Goal: Task Accomplishment & Management: Manage account settings

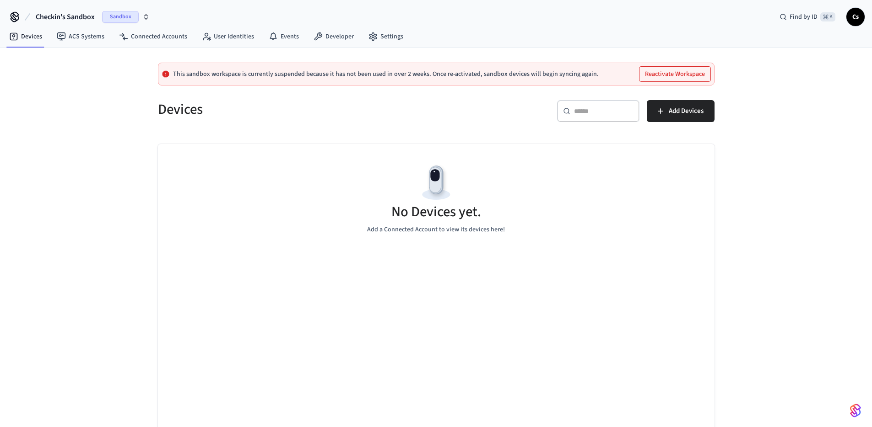
click at [300, 176] on div "No Devices yet. Add a Connected Account to view its devices here!" at bounding box center [436, 198] width 556 height 109
click at [863, 20] on span "Cs" at bounding box center [855, 17] width 16 height 16
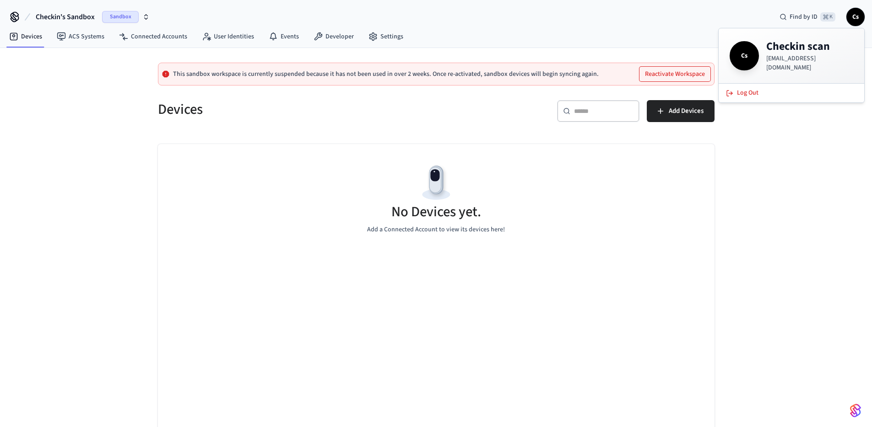
click at [684, 15] on div "Checkin's Sandbox Sandbox Find by ID ⌘ K Cs" at bounding box center [436, 13] width 872 height 27
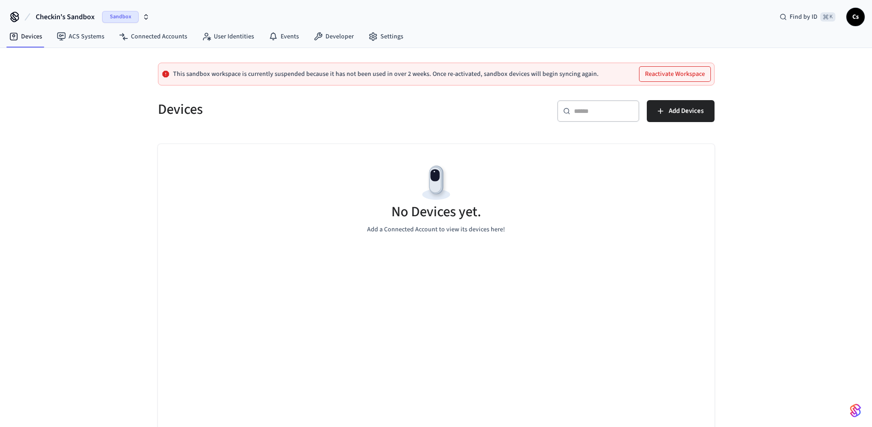
click at [53, 17] on span "Checkin's Sandbox" at bounding box center [65, 16] width 59 height 11
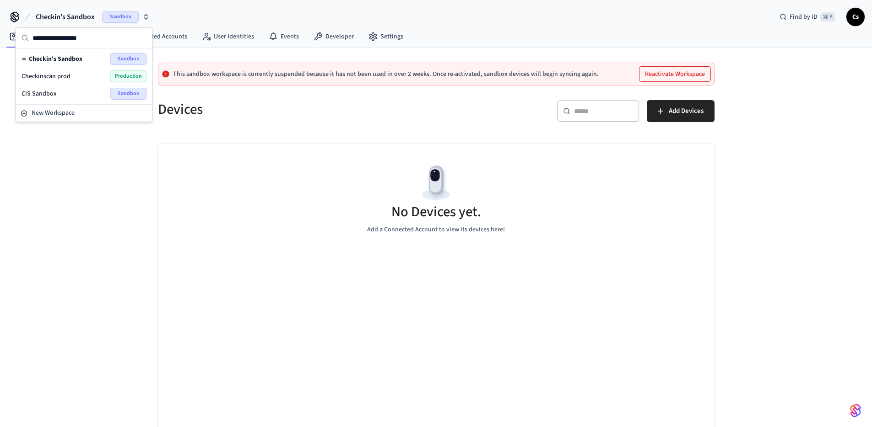
click at [82, 76] on div "Checkinscan prod Production" at bounding box center [84, 76] width 125 height 12
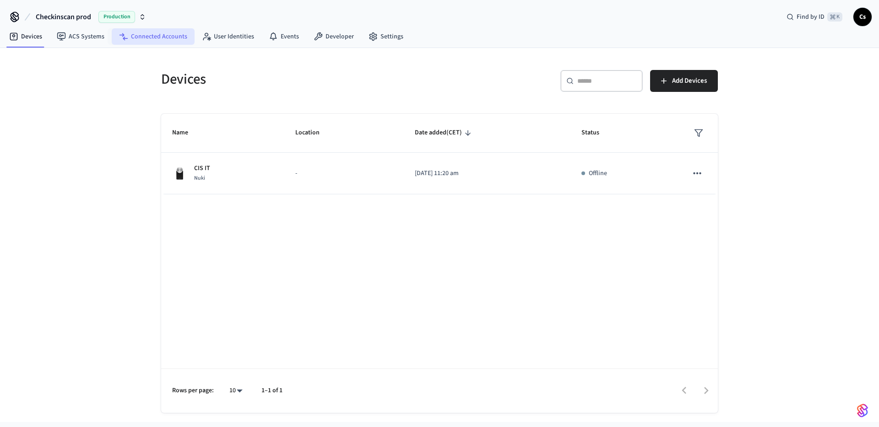
click at [156, 35] on link "Connected Accounts" at bounding box center [153, 36] width 83 height 16
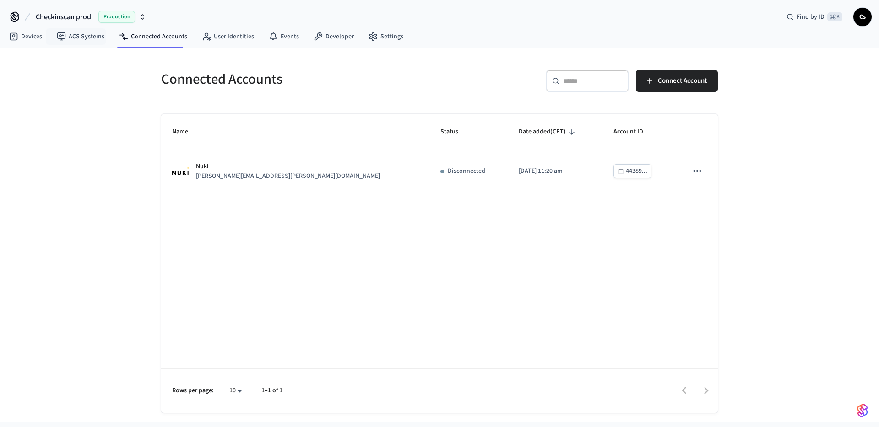
click at [120, 16] on span "Production" at bounding box center [116, 17] width 37 height 12
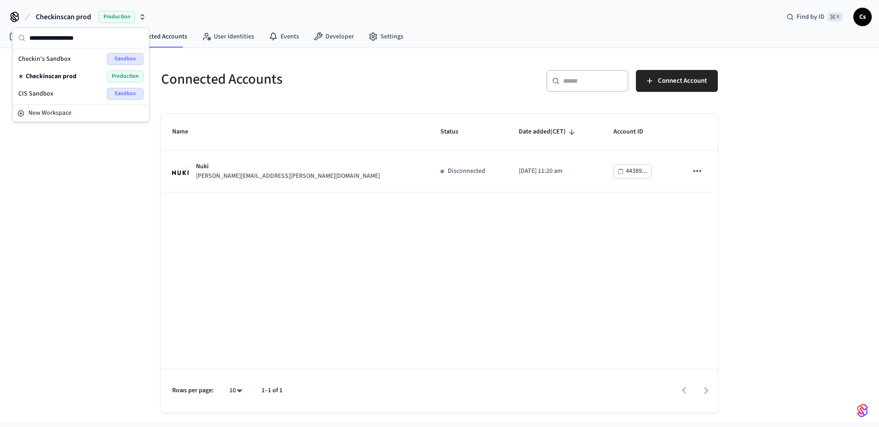
click at [63, 95] on div "CIS Sandbox Sandbox" at bounding box center [80, 94] width 125 height 12
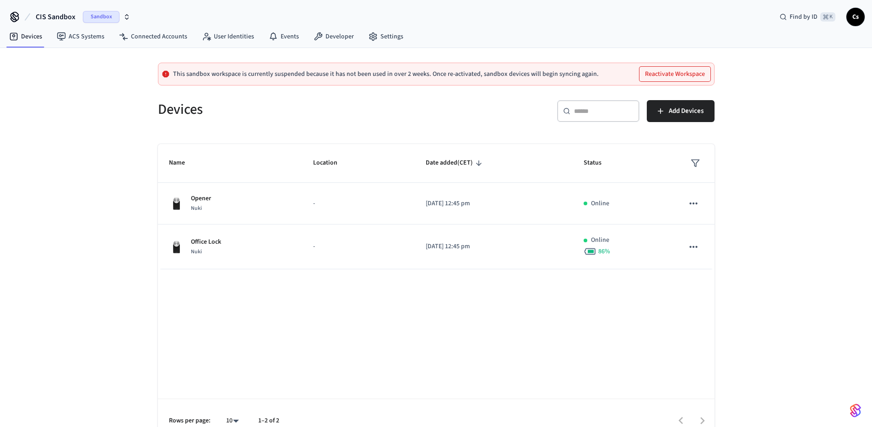
drag, startPoint x: 95, startPoint y: 19, endPoint x: 287, endPoint y: 22, distance: 192.7
click at [95, 19] on span "Sandbox" at bounding box center [101, 17] width 37 height 12
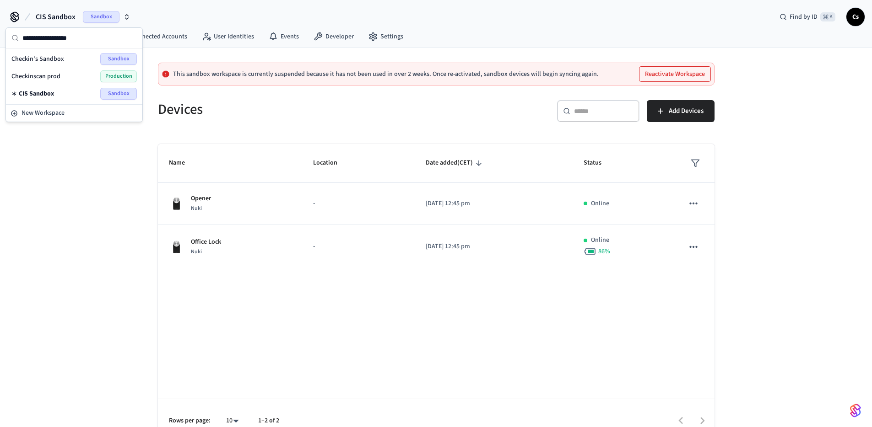
click at [660, 22] on div "CIS Sandbox Sandbox Find by ID ⌘ K Cs" at bounding box center [436, 13] width 872 height 27
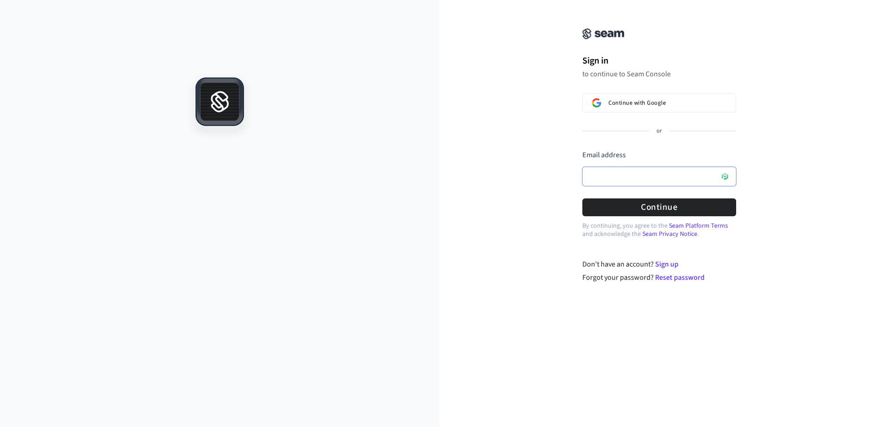
click at [608, 181] on input "Email address" at bounding box center [659, 176] width 154 height 19
drag, startPoint x: 631, startPoint y: 167, endPoint x: 629, endPoint y: 175, distance: 9.1
click at [630, 171] on input "Email address" at bounding box center [659, 176] width 154 height 19
click at [629, 176] on input "Email address" at bounding box center [659, 176] width 154 height 19
paste input "**********"
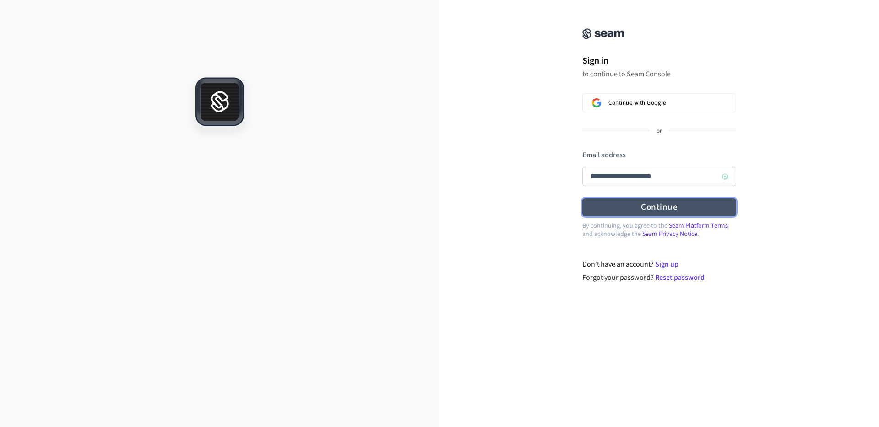
click at [628, 208] on button "Continue" at bounding box center [659, 208] width 154 height 18
type input "**********"
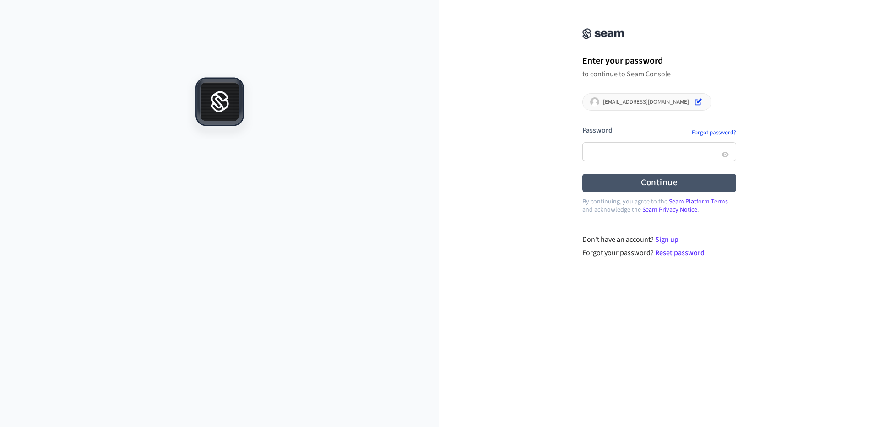
drag, startPoint x: 501, startPoint y: 228, endPoint x: 614, endPoint y: 191, distance: 119.1
click at [502, 228] on div "By continuing, you agree to the Seam Platform Terms and acknowledge the Seam Pr…" at bounding box center [658, 220] width 439 height 26
click at [629, 181] on button "Continue" at bounding box center [659, 183] width 154 height 18
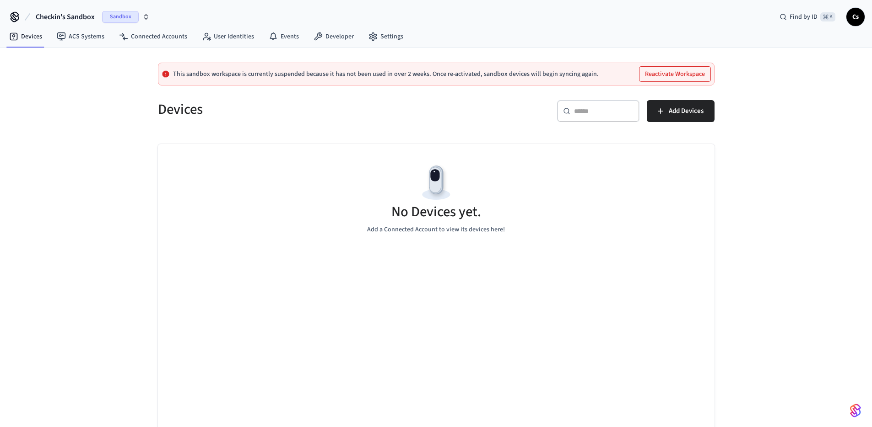
click at [72, 20] on span "Checkin's Sandbox" at bounding box center [65, 16] width 59 height 11
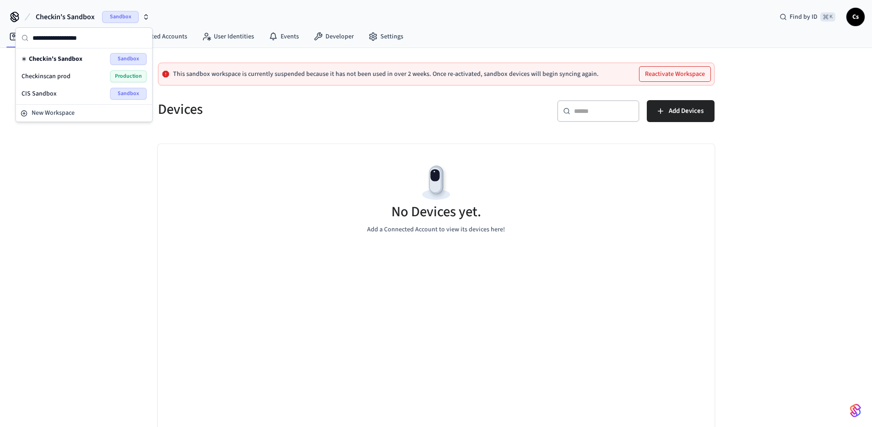
click at [121, 243] on div "This sandbox workspace is currently suspended because it has not been used in o…" at bounding box center [436, 245] width 872 height 395
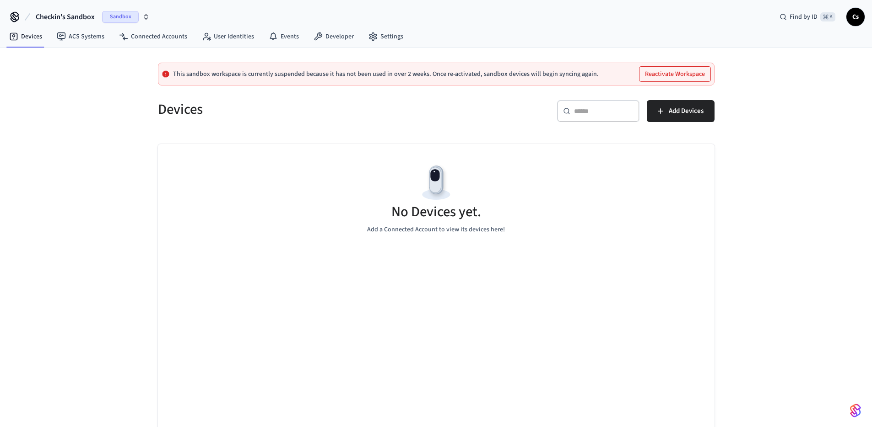
click at [855, 19] on span "Cs" at bounding box center [855, 17] width 16 height 16
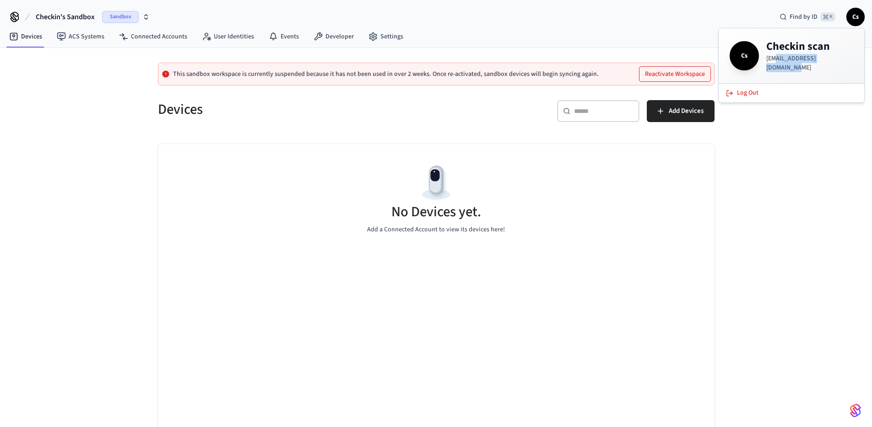
drag, startPoint x: 774, startPoint y: 64, endPoint x: 873, endPoint y: 62, distance: 98.9
click at [853, 60] on div "Cs Checkin scan integrations@checkinscan.com" at bounding box center [791, 55] width 124 height 33
click at [785, 184] on div "This sandbox workspace is currently suspended because it has not been used in o…" at bounding box center [436, 245] width 872 height 395
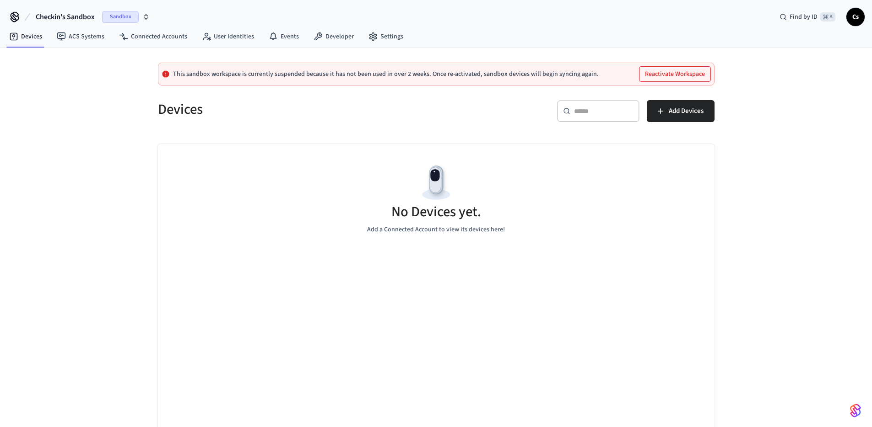
click at [855, 14] on span "Cs" at bounding box center [855, 17] width 16 height 16
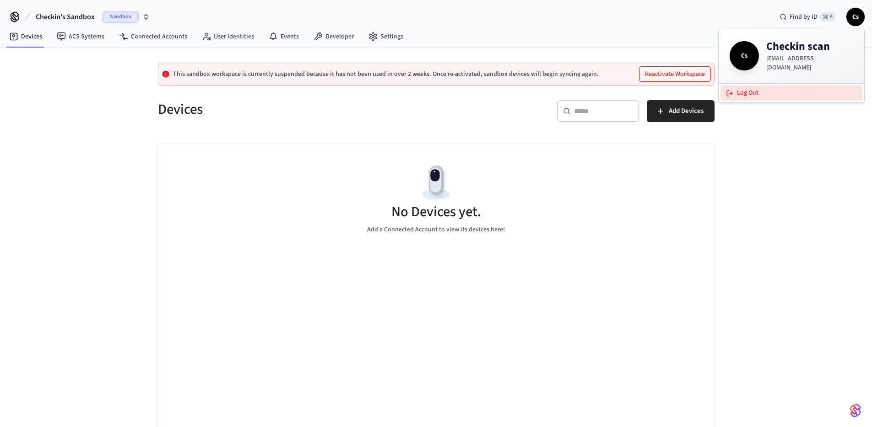
click at [742, 95] on button "Log Out" at bounding box center [791, 93] width 142 height 15
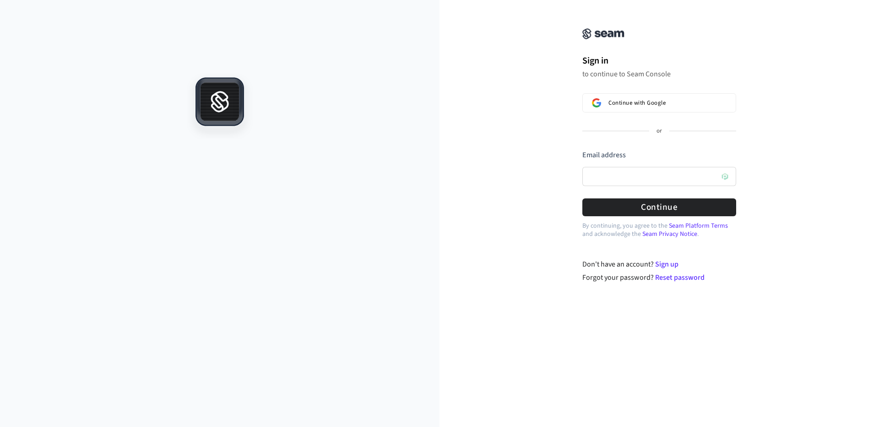
click at [448, 221] on div "Sign in to continue to Seam Console Continue with Google or Email address Passw…" at bounding box center [658, 147] width 439 height 272
click at [604, 172] on input "Email address" at bounding box center [659, 176] width 154 height 19
paste input "**********"
click at [642, 204] on button "Continue" at bounding box center [659, 208] width 154 height 18
type input "**********"
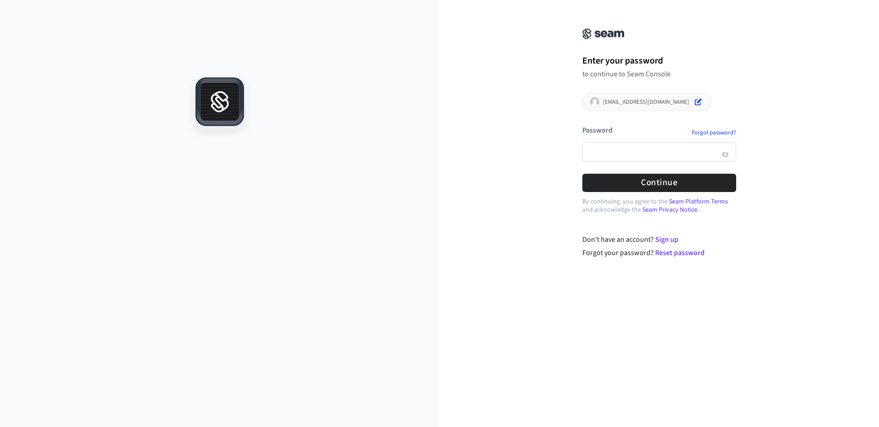
click at [472, 218] on div "By continuing, you agree to the Seam Platform Terms and acknowledge the Seam Pr…" at bounding box center [658, 220] width 439 height 26
drag, startPoint x: 476, startPoint y: 209, endPoint x: 500, endPoint y: 203, distance: 24.5
click at [476, 208] on div "By continuing, you agree to the Seam Platform Terms and acknowledge the Seam Pr…" at bounding box center [658, 220] width 439 height 26
click at [629, 181] on button "Continue" at bounding box center [659, 183] width 154 height 18
